Goal: Task Accomplishment & Management: Manage account settings

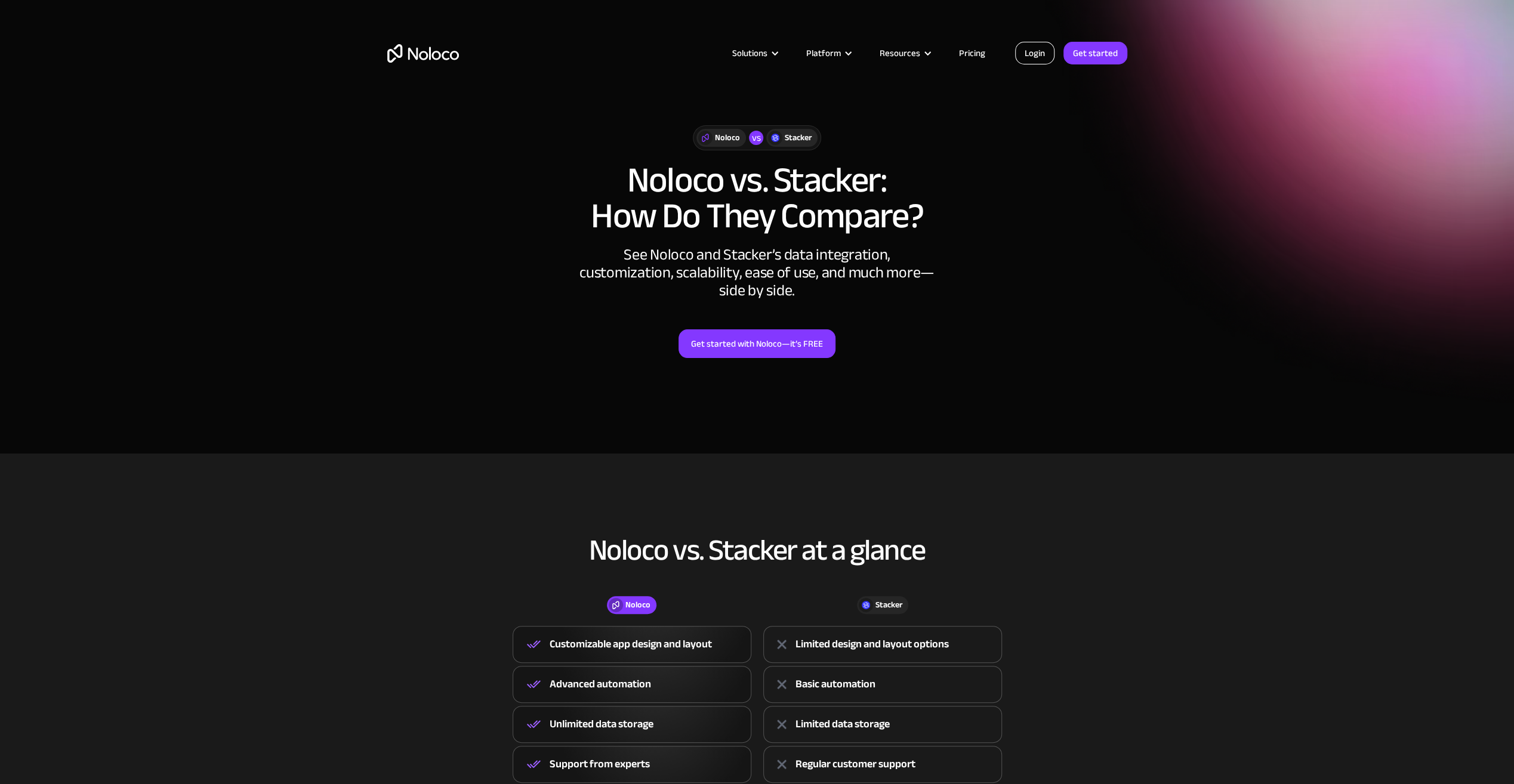
click at [1034, 54] on link "Login" at bounding box center [1035, 53] width 39 height 22
click at [1038, 50] on link "Login" at bounding box center [1035, 53] width 39 height 22
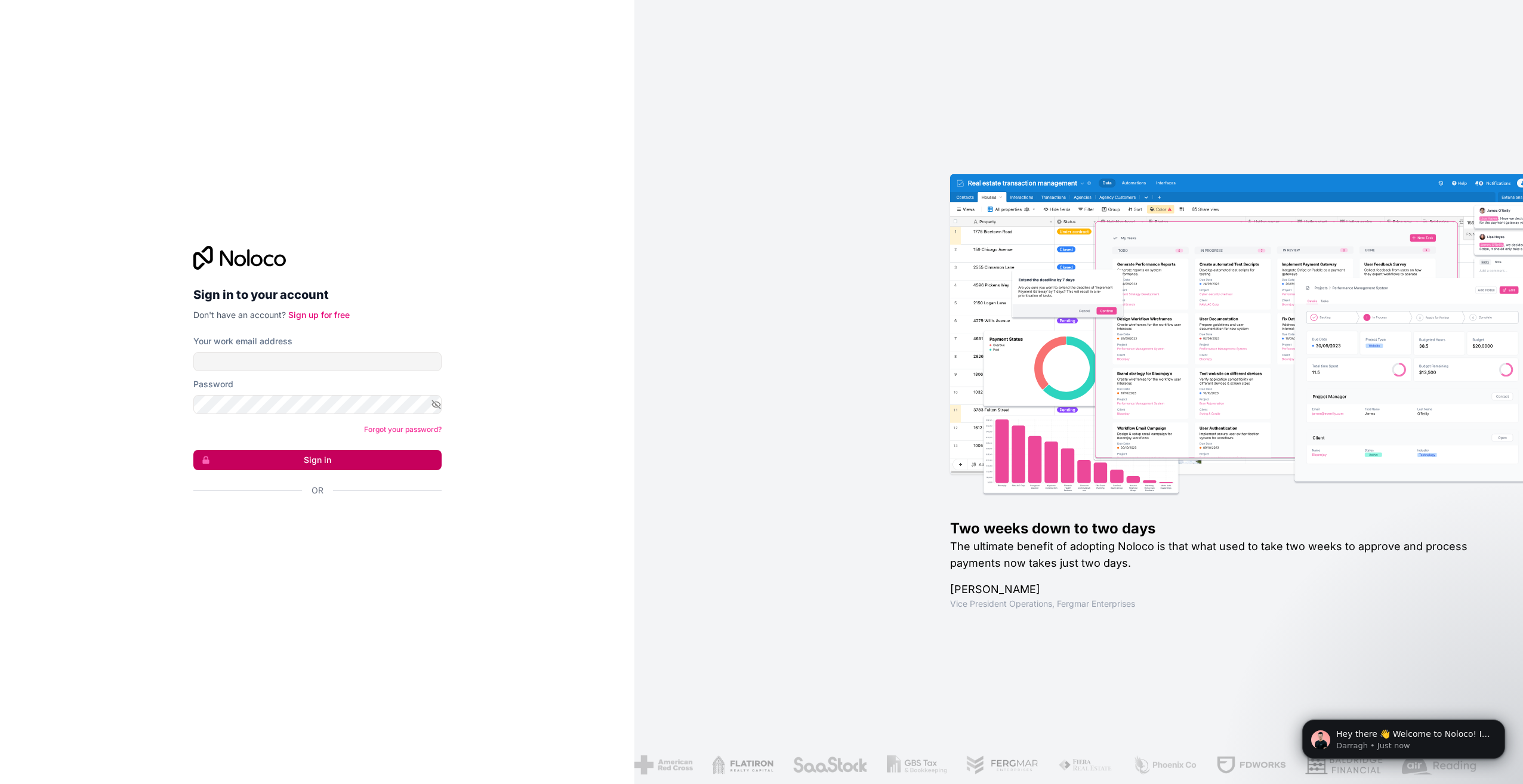
click at [380, 460] on button "Sign in" at bounding box center [318, 460] width 249 height 21
click at [374, 377] on form "Your work email address Password Forgot your password? Sign in Or" at bounding box center [318, 436] width 249 height 203
click at [368, 359] on input "Your work email address" at bounding box center [318, 362] width 249 height 19
type input "[EMAIL_ADDRESS][DOMAIN_NAME]"
